Goal: Task Accomplishment & Management: Use online tool/utility

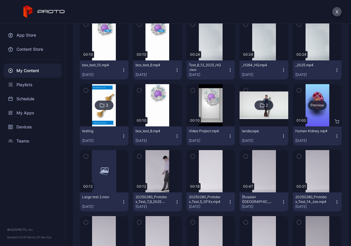
scroll to position [88, 0]
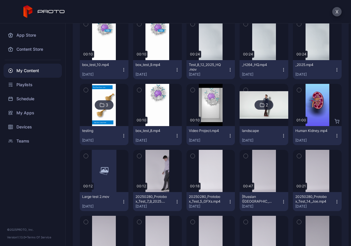
click at [335, 136] on icon "button" at bounding box center [337, 135] width 5 height 5
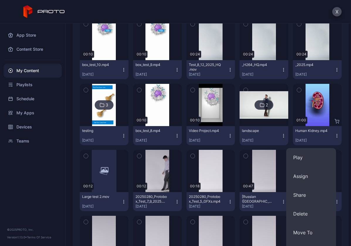
click at [335, 136] on icon "button" at bounding box center [337, 135] width 5 height 5
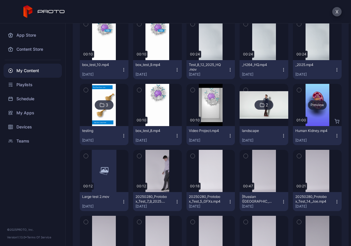
click at [317, 113] on div "Preview" at bounding box center [317, 105] width 49 height 42
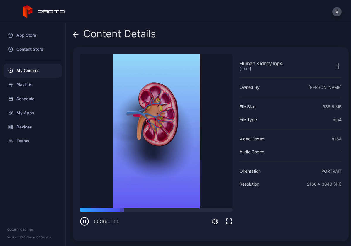
click at [76, 35] on icon at bounding box center [75, 35] width 5 height 0
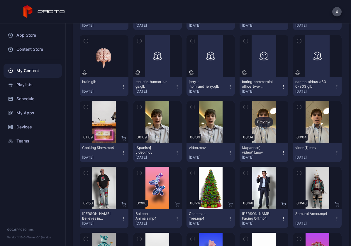
scroll to position [469, 0]
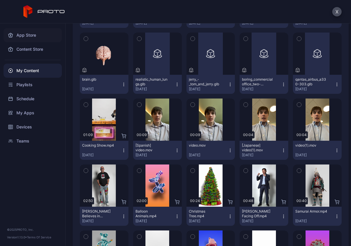
click at [23, 32] on div "App Store" at bounding box center [33, 35] width 58 height 14
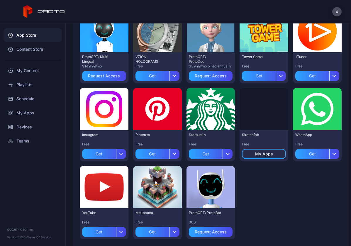
scroll to position [320, 0]
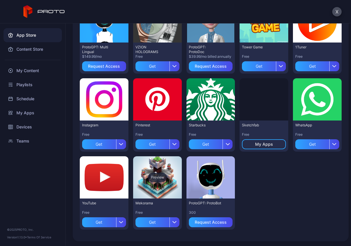
click at [158, 177] on div "Preview" at bounding box center [157, 177] width 19 height 9
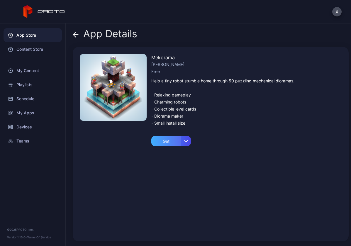
click at [168, 140] on div "Get" at bounding box center [166, 141] width 30 height 10
click at [75, 32] on icon at bounding box center [74, 34] width 2 height 5
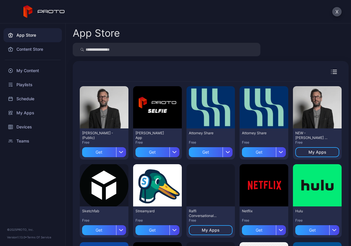
click at [331, 72] on icon "button" at bounding box center [334, 72] width 6 height 4
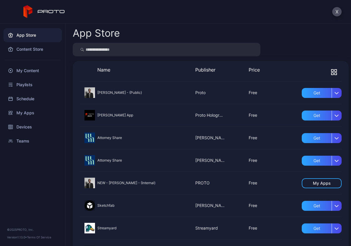
click at [328, 55] on div at bounding box center [211, 49] width 276 height 13
click at [42, 48] on div "Content Store" at bounding box center [33, 49] width 58 height 14
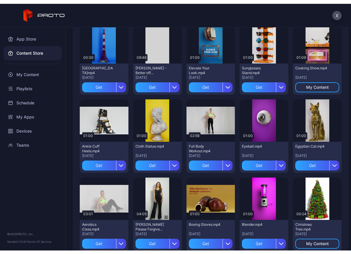
scroll to position [1147, 0]
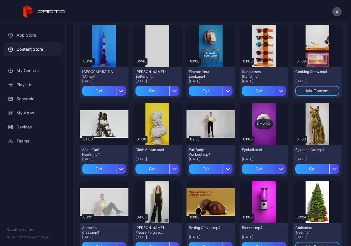
click at [263, 119] on div "Preview" at bounding box center [264, 124] width 49 height 42
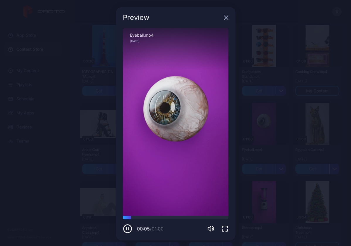
click at [224, 18] on icon "button" at bounding box center [226, 17] width 5 height 5
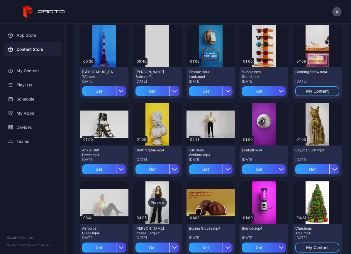
click at [157, 190] on div "Preview" at bounding box center [157, 202] width 49 height 42
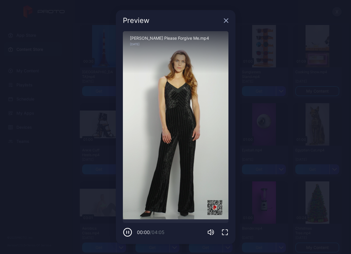
click at [130, 230] on icon "button" at bounding box center [127, 231] width 9 height 9
click at [129, 231] on icon "button" at bounding box center [127, 231] width 9 height 9
click at [226, 20] on icon "button" at bounding box center [226, 21] width 4 height 4
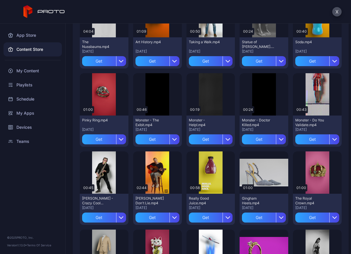
scroll to position [854, 0]
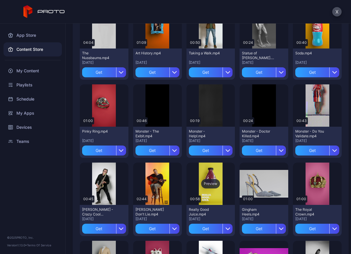
click at [213, 170] on div "Preview" at bounding box center [211, 183] width 49 height 42
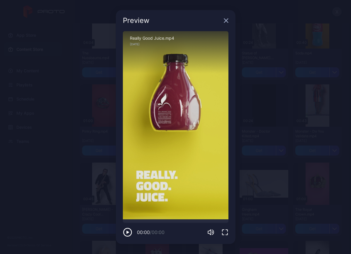
click at [152, 160] on div "Sorry, your browser doesn‘t support embedded videos" at bounding box center [176, 125] width 106 height 188
click at [226, 21] on icon "button" at bounding box center [226, 21] width 4 height 4
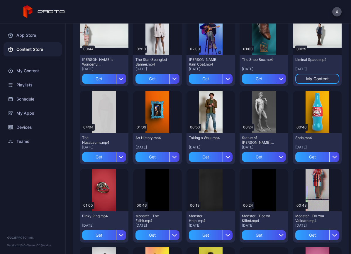
scroll to position [766, 0]
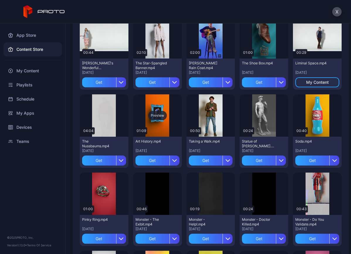
click at [163, 125] on div "Preview" at bounding box center [157, 115] width 49 height 42
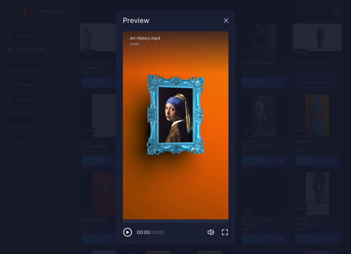
click at [225, 22] on icon "button" at bounding box center [226, 21] width 4 height 4
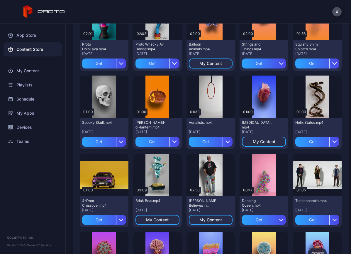
scroll to position [91, 0]
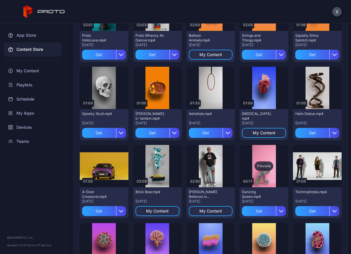
click at [267, 185] on div "Preview" at bounding box center [264, 166] width 49 height 42
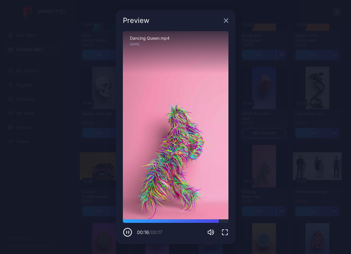
click at [226, 20] on icon "button" at bounding box center [226, 20] width 5 height 5
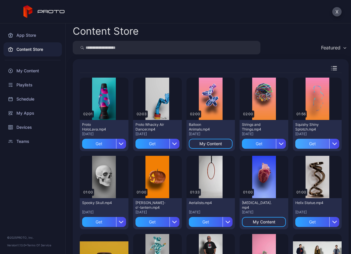
scroll to position [0, 0]
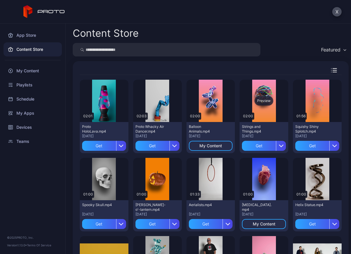
click at [271, 110] on div "Preview" at bounding box center [264, 101] width 49 height 42
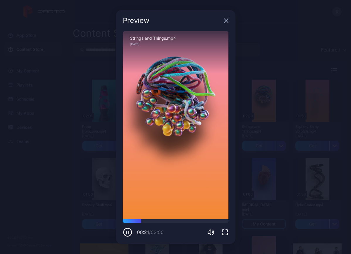
click at [226, 19] on icon "button" at bounding box center [226, 20] width 5 height 5
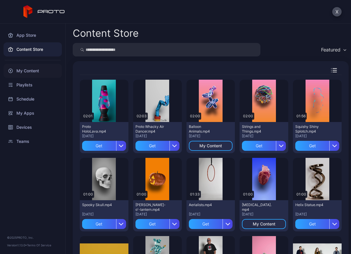
click at [32, 72] on div "My Content" at bounding box center [33, 71] width 58 height 14
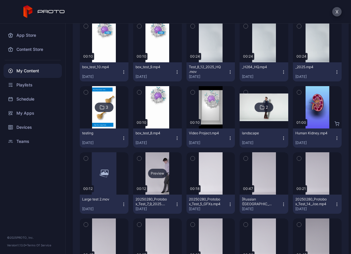
scroll to position [147, 0]
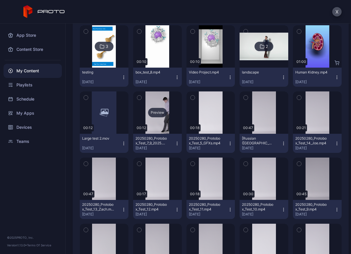
click at [159, 111] on div "Preview" at bounding box center [157, 112] width 19 height 9
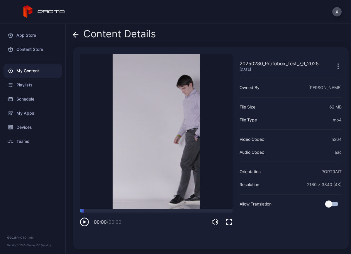
click at [132, 136] on video "Sorry, your browser doesn‘t support embedded videos" at bounding box center [156, 131] width 153 height 155
click at [75, 34] on icon at bounding box center [76, 35] width 6 height 6
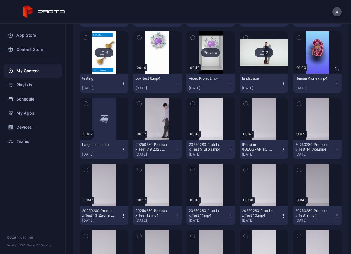
scroll to position [147, 0]
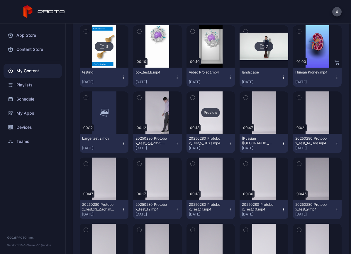
click at [213, 124] on div "Preview" at bounding box center [211, 112] width 49 height 42
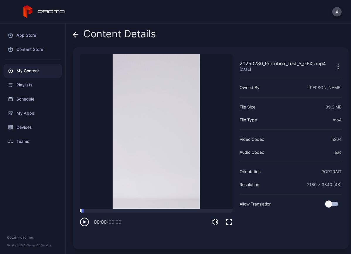
click at [97, 209] on div at bounding box center [156, 211] width 153 height 4
drag, startPoint x: 132, startPoint y: 208, endPoint x: 133, endPoint y: 205, distance: 3.4
click at [132, 209] on div "00:00 / 00:00" at bounding box center [156, 218] width 153 height 18
click at [133, 209] on div at bounding box center [156, 211] width 153 height 4
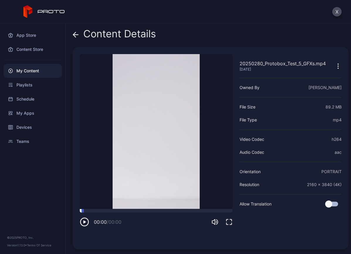
click at [133, 209] on div at bounding box center [156, 211] width 153 height 4
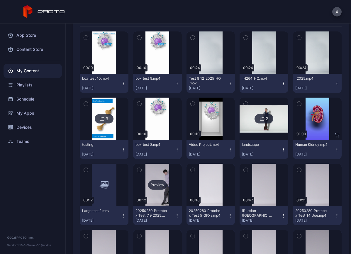
scroll to position [59, 0]
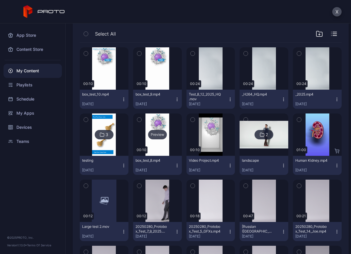
click at [156, 136] on div "Preview" at bounding box center [157, 134] width 19 height 9
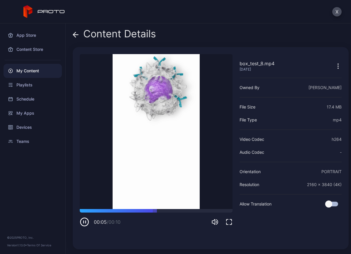
click at [77, 36] on icon at bounding box center [76, 35] width 6 height 6
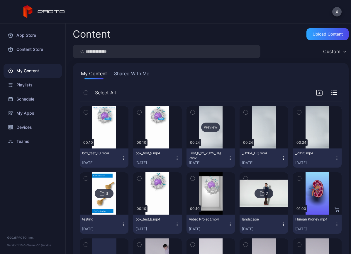
click at [211, 114] on div "Preview" at bounding box center [211, 127] width 49 height 42
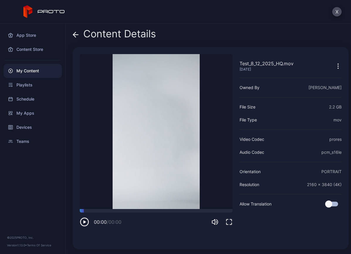
click at [75, 33] on icon at bounding box center [74, 34] width 2 height 5
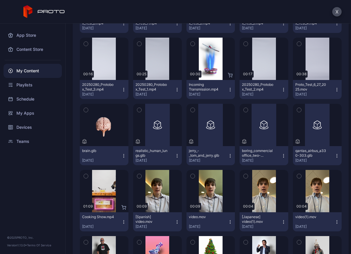
scroll to position [411, 0]
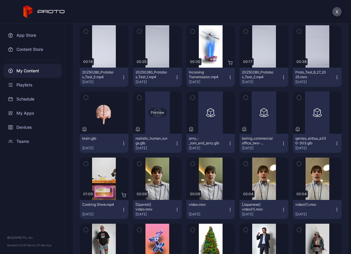
click at [158, 117] on div "Preview" at bounding box center [157, 112] width 49 height 42
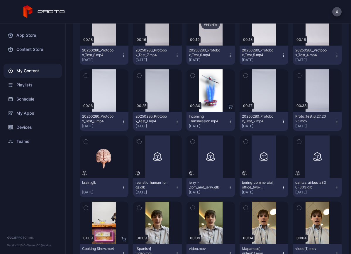
scroll to position [397, 0]
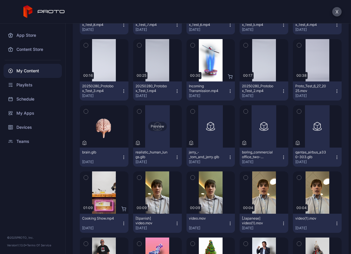
click at [161, 133] on div "Preview" at bounding box center [157, 126] width 49 height 42
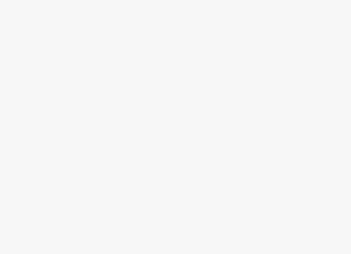
click at [106, 87] on div at bounding box center [175, 127] width 351 height 254
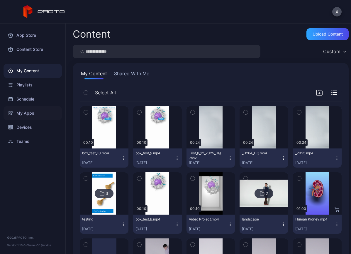
click at [35, 114] on div "My Apps" at bounding box center [33, 113] width 58 height 14
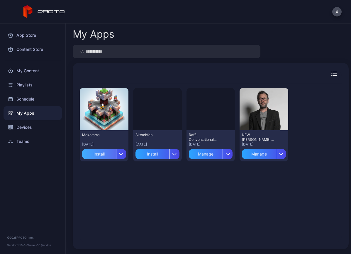
click at [110, 154] on div "Install" at bounding box center [99, 154] width 34 height 10
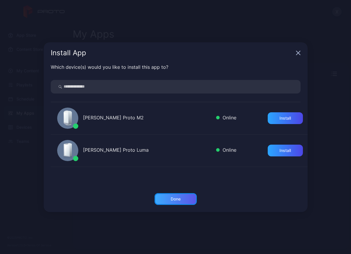
click at [175, 200] on div "Done" at bounding box center [176, 198] width 10 height 5
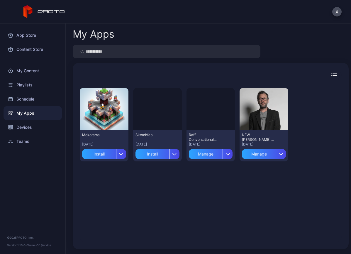
click at [150, 199] on div "Preview Mekorama [DATE] Install Preview Sketchfab [DATE] Install Preview Raffi …" at bounding box center [211, 162] width 262 height 159
click at [121, 154] on icon "button" at bounding box center [121, 154] width 4 height 2
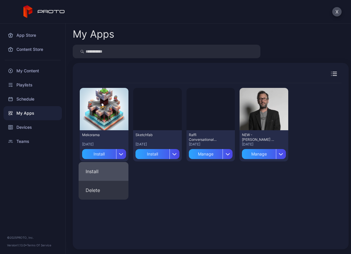
click at [99, 170] on button "Install" at bounding box center [104, 171] width 50 height 19
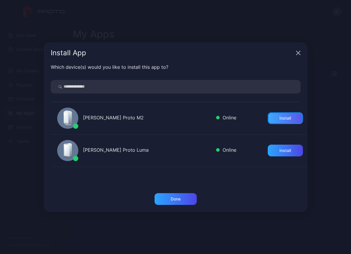
click at [268, 118] on div "Install" at bounding box center [285, 118] width 35 height 12
click at [288, 149] on div "Install" at bounding box center [285, 150] width 35 height 12
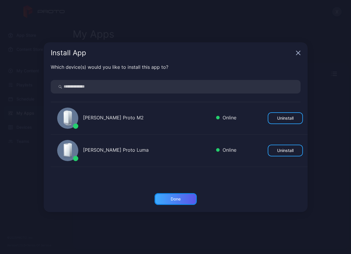
click at [185, 195] on div "Done" at bounding box center [176, 199] width 42 height 12
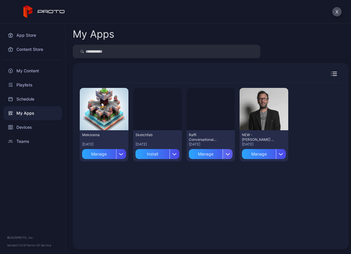
click at [223, 151] on div "button" at bounding box center [228, 154] width 10 height 10
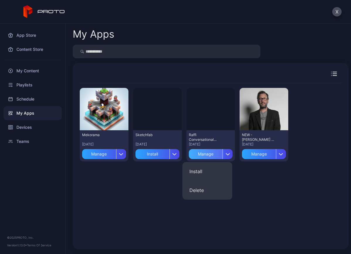
click at [210, 154] on div "Manage" at bounding box center [206, 154] width 34 height 10
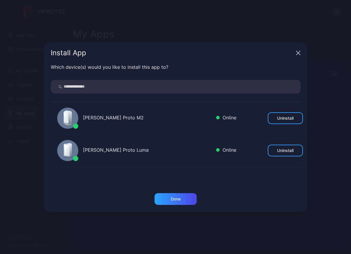
click at [299, 53] on icon "button" at bounding box center [298, 53] width 4 height 4
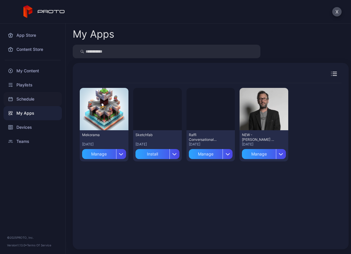
click at [39, 98] on div "Schedule" at bounding box center [33, 99] width 58 height 14
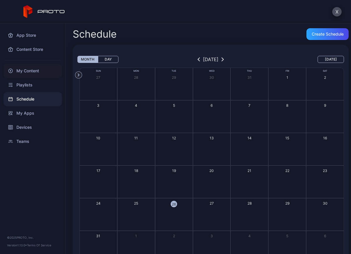
click at [30, 68] on div "My Content" at bounding box center [33, 71] width 58 height 14
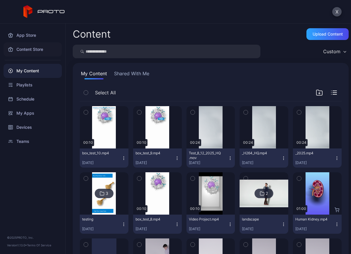
click at [29, 47] on div "Content Store" at bounding box center [33, 49] width 58 height 14
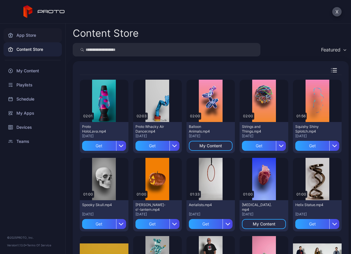
click at [26, 36] on div "App Store" at bounding box center [33, 35] width 58 height 14
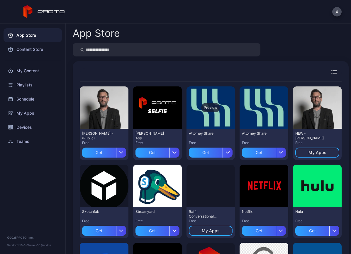
click at [219, 117] on div "Preview" at bounding box center [211, 107] width 49 height 42
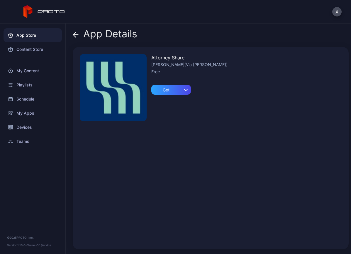
click at [77, 36] on icon at bounding box center [76, 35] width 6 height 6
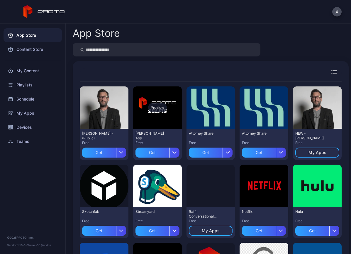
click at [148, 112] on div "Preview" at bounding box center [157, 107] width 49 height 42
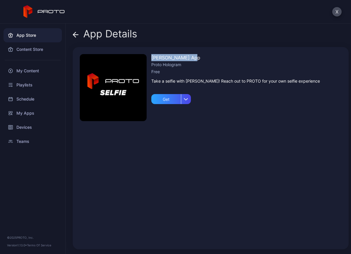
drag, startPoint x: 190, startPoint y: 56, endPoint x: 152, endPoint y: 57, distance: 38.7
click at [152, 57] on div "David Selfie App" at bounding box center [235, 57] width 169 height 7
click at [76, 33] on icon at bounding box center [76, 35] width 6 height 6
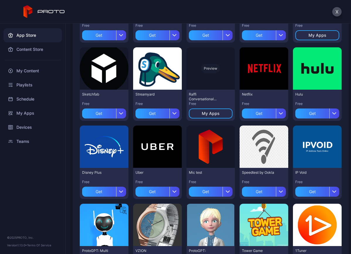
scroll to position [117, 0]
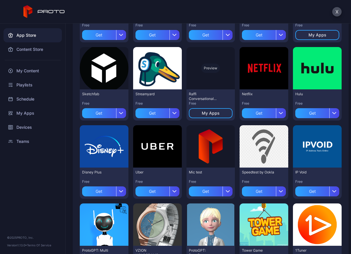
click at [214, 68] on div "Preview" at bounding box center [210, 67] width 19 height 9
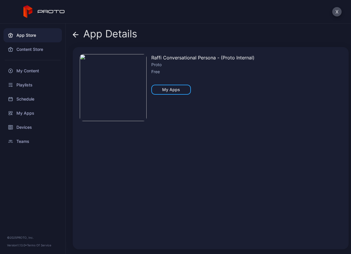
click at [96, 76] on img at bounding box center [113, 87] width 67 height 67
click at [97, 64] on img at bounding box center [113, 87] width 67 height 67
click at [29, 113] on div "My Apps" at bounding box center [33, 113] width 58 height 14
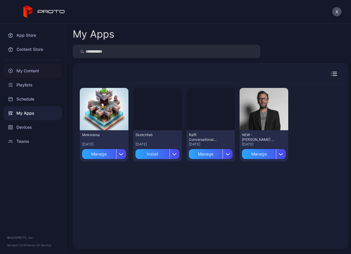
click at [22, 69] on div "My Content" at bounding box center [33, 71] width 58 height 14
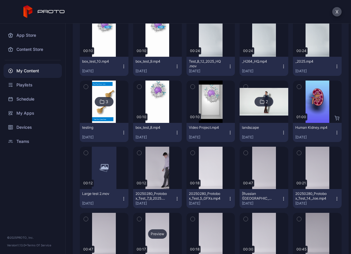
scroll to position [88, 0]
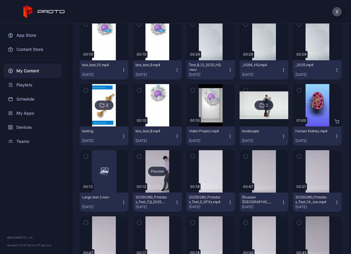
click at [164, 163] on div "Preview" at bounding box center [157, 171] width 49 height 42
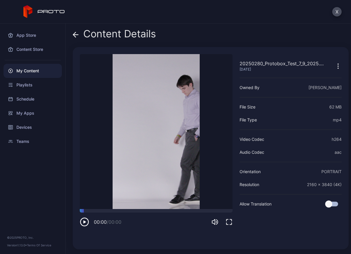
click at [338, 68] on icon "button" at bounding box center [338, 68] width 1 height 1
click at [283, 21] on div "X" at bounding box center [175, 11] width 351 height 23
click at [339, 13] on button "X" at bounding box center [336, 11] width 9 height 9
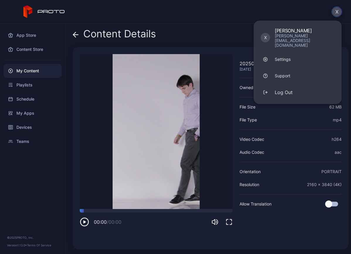
click at [315, 9] on div "X X [PERSON_NAME] [PERSON_NAME][EMAIL_ADDRESS][DOMAIN_NAME] Settings Support Lo…" at bounding box center [175, 11] width 351 height 23
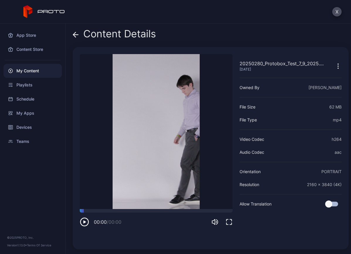
click at [75, 33] on icon at bounding box center [76, 35] width 6 height 6
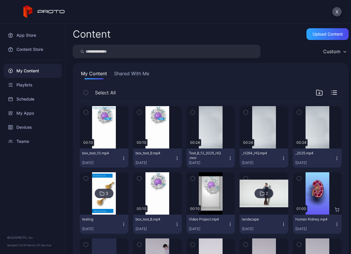
click at [336, 52] on div "Custom" at bounding box center [334, 51] width 28 height 9
click at [294, 50] on div "Custom" at bounding box center [211, 51] width 276 height 13
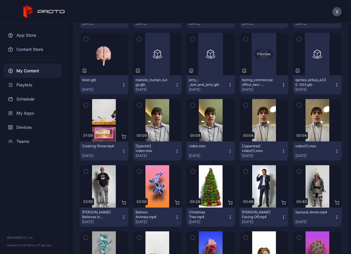
scroll to position [469, 0]
click at [258, 61] on div "Preview" at bounding box center [264, 54] width 49 height 42
